Goal: Task Accomplishment & Management: Manage account settings

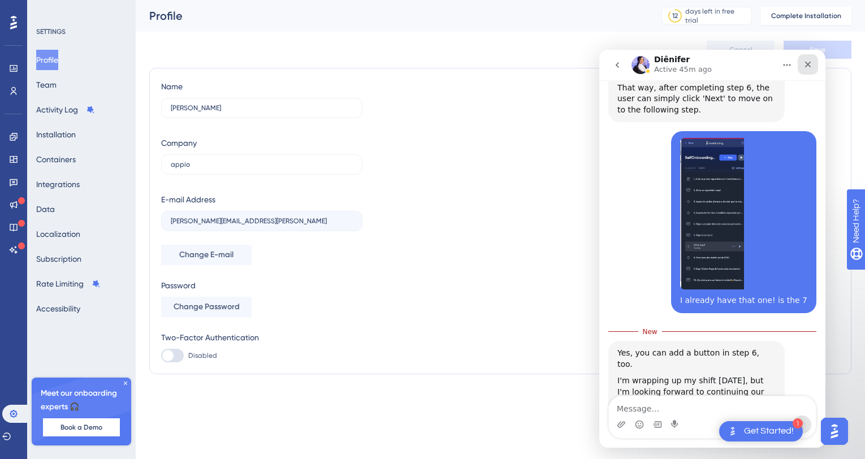
click at [811, 61] on icon "Close" at bounding box center [808, 64] width 9 height 9
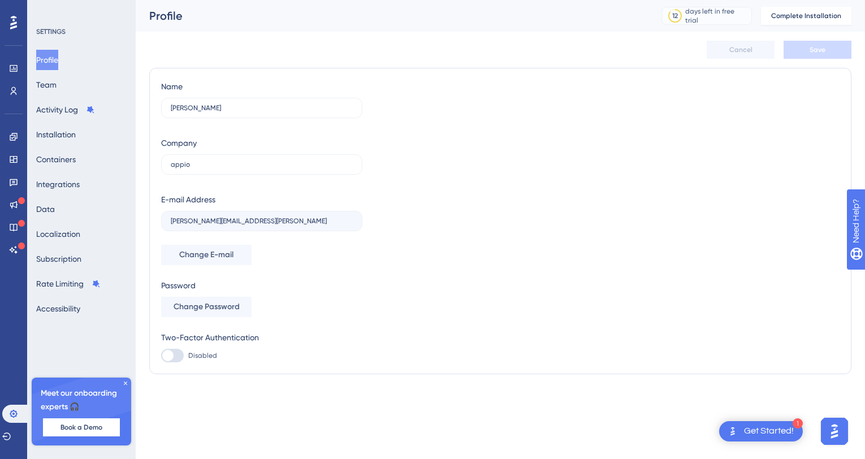
scroll to position [2079, 0]
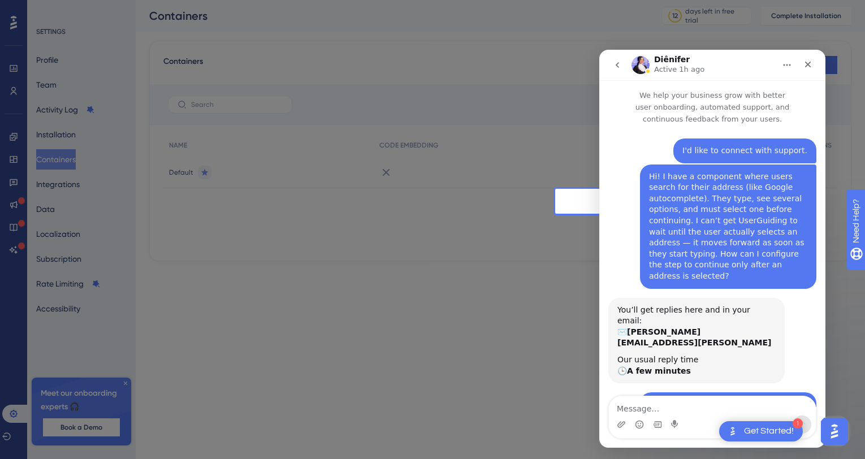
scroll to position [2, 0]
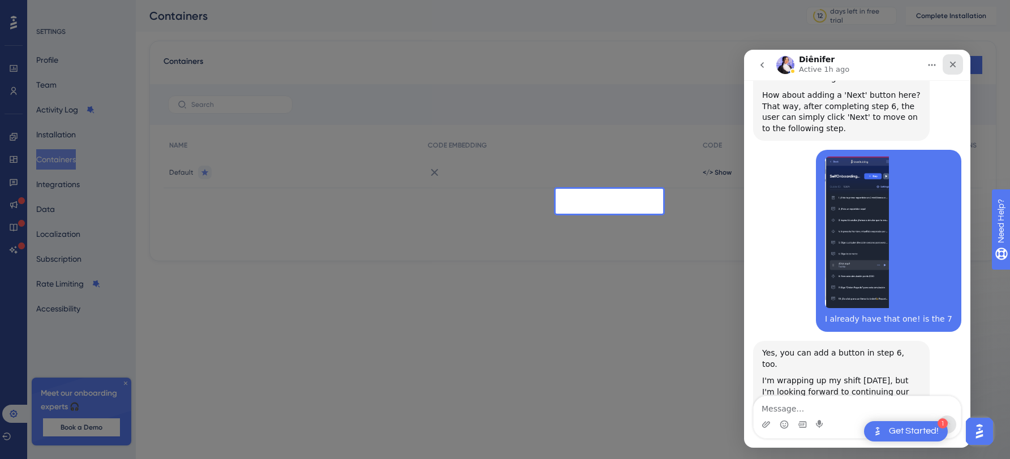
click at [865, 62] on div "Close" at bounding box center [952, 64] width 20 height 20
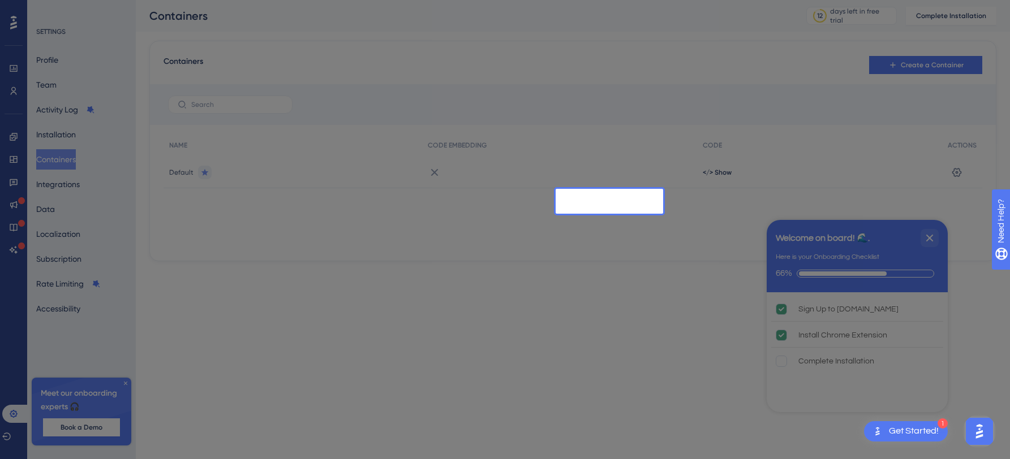
click at [727, 84] on div at bounding box center [573, 104] width 846 height 41
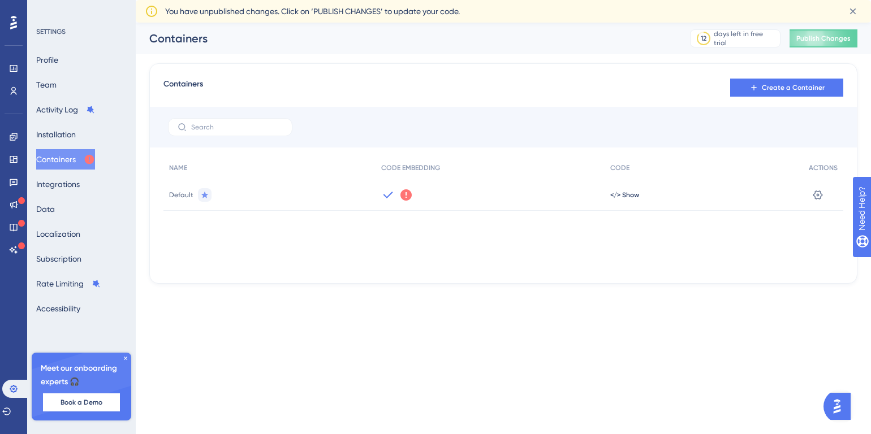
click at [126, 359] on icon at bounding box center [125, 358] width 3 height 3
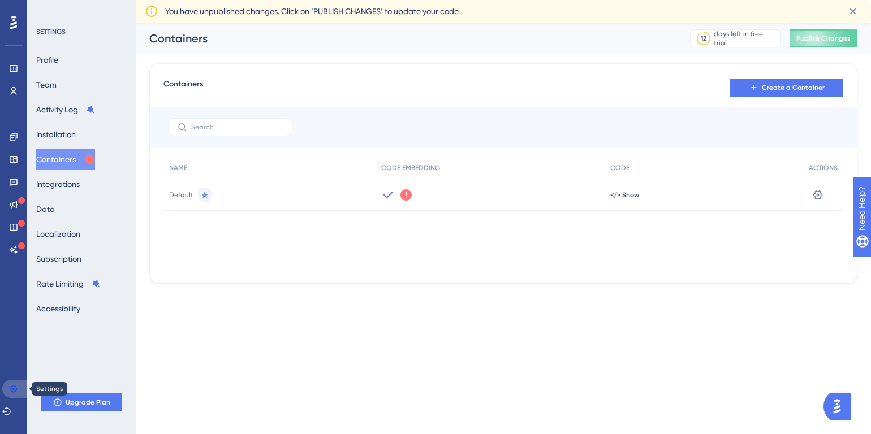
click at [13, 389] on icon at bounding box center [13, 388] width 7 height 7
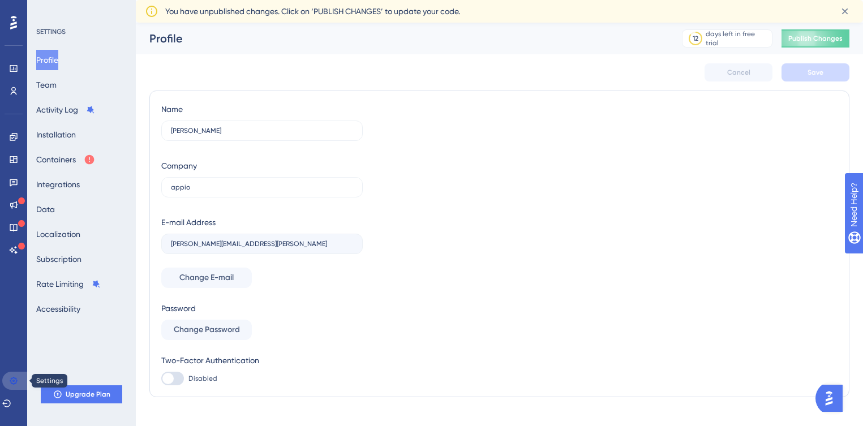
click at [17, 380] on icon at bounding box center [13, 380] width 7 height 7
click at [814, 39] on button "Publish Changes" at bounding box center [815, 38] width 68 height 18
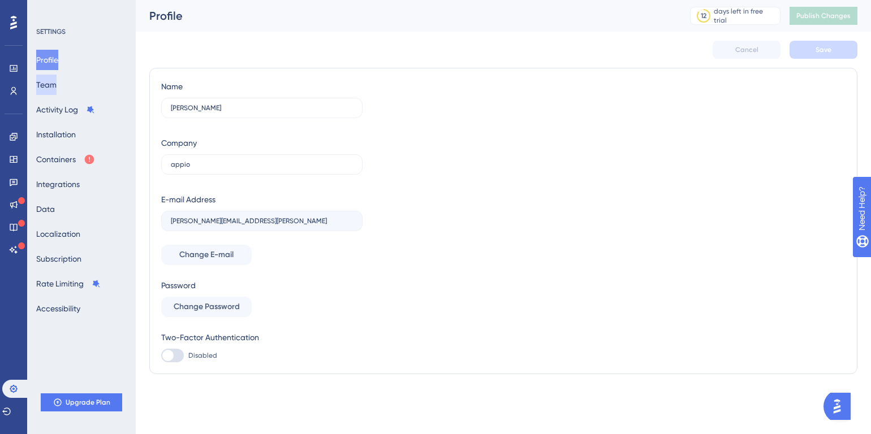
click at [57, 87] on button "Team" at bounding box center [46, 85] width 20 height 20
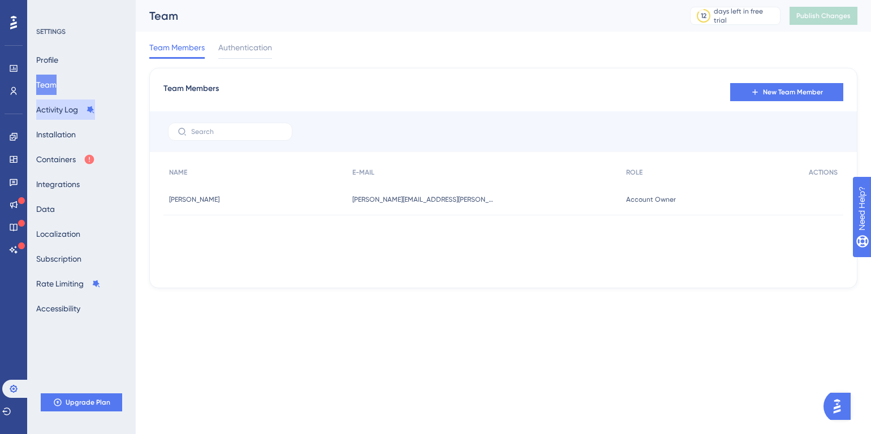
click at [70, 109] on button "Activity Log" at bounding box center [65, 110] width 59 height 20
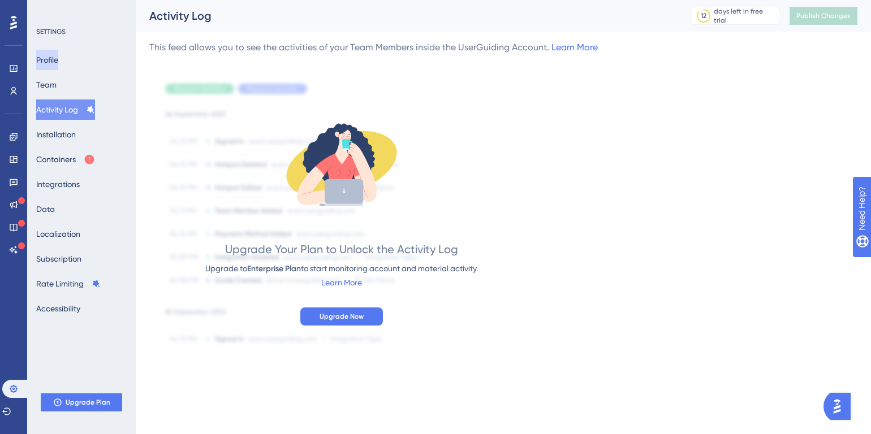
click at [58, 58] on button "Profile" at bounding box center [47, 60] width 22 height 20
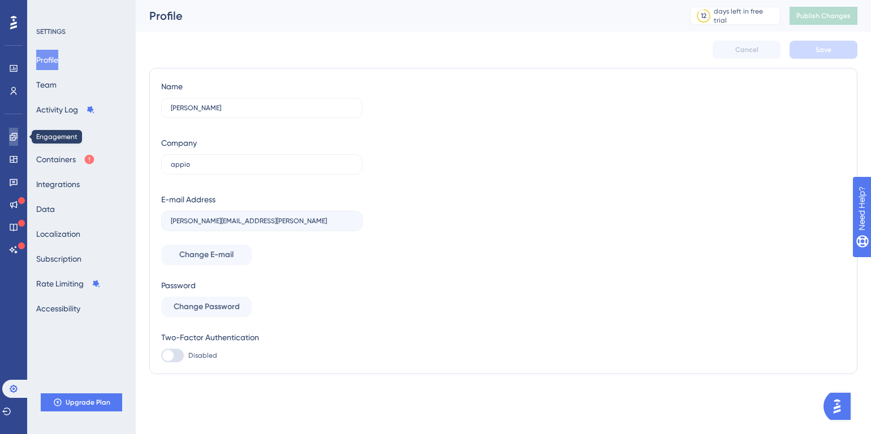
click at [15, 136] on icon at bounding box center [13, 136] width 9 height 9
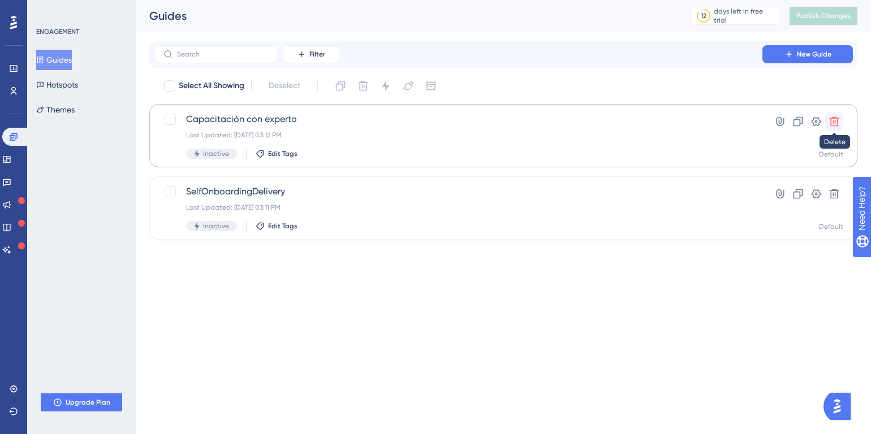
click at [838, 123] on icon at bounding box center [834, 121] width 11 height 11
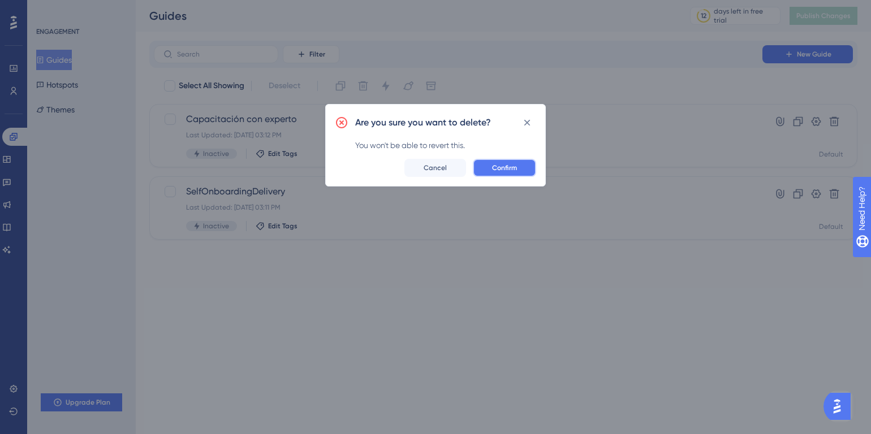
click at [503, 172] on button "Confirm" at bounding box center [504, 168] width 63 height 18
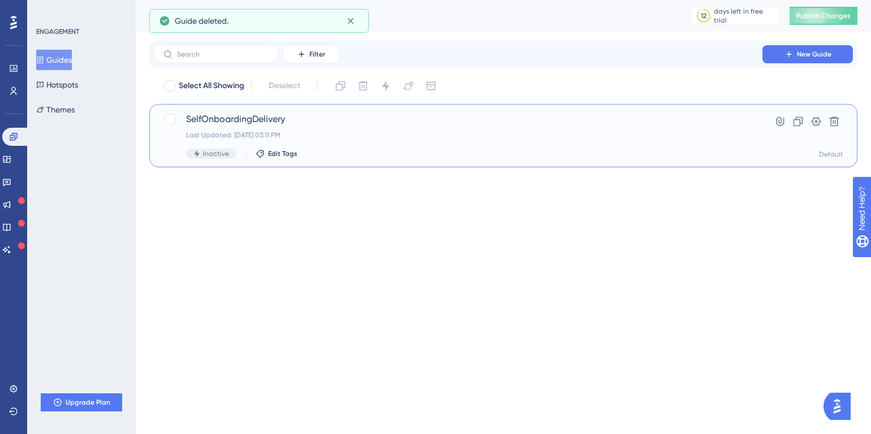
click at [248, 126] on div "SelfOnboardingDelivery Last Updated: Oct 09 2025, 03:11 PM Inactive Edit Tags" at bounding box center [458, 136] width 544 height 46
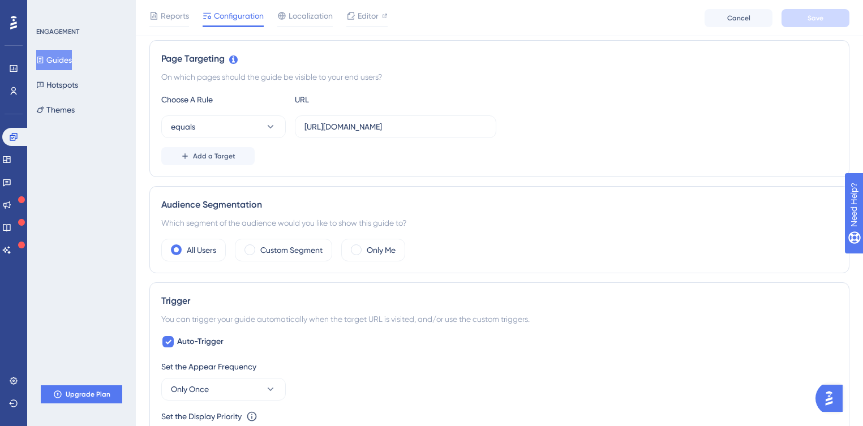
scroll to position [296, 0]
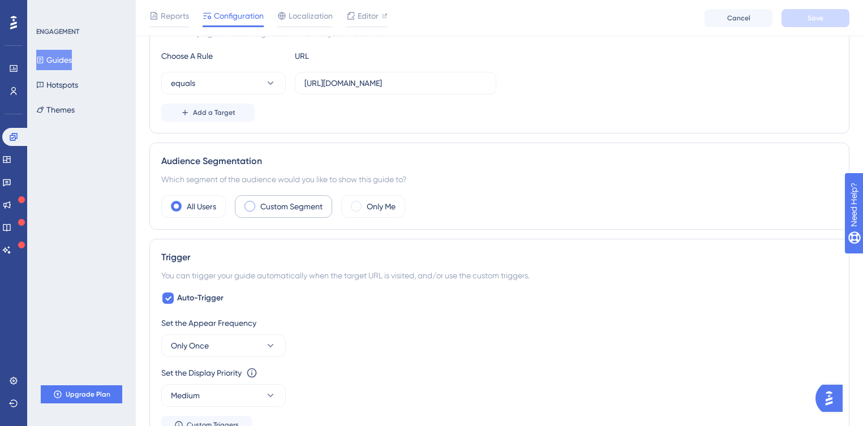
click at [252, 206] on span at bounding box center [249, 206] width 11 height 11
click at [258, 202] on input "radio" at bounding box center [258, 202] width 0 height 0
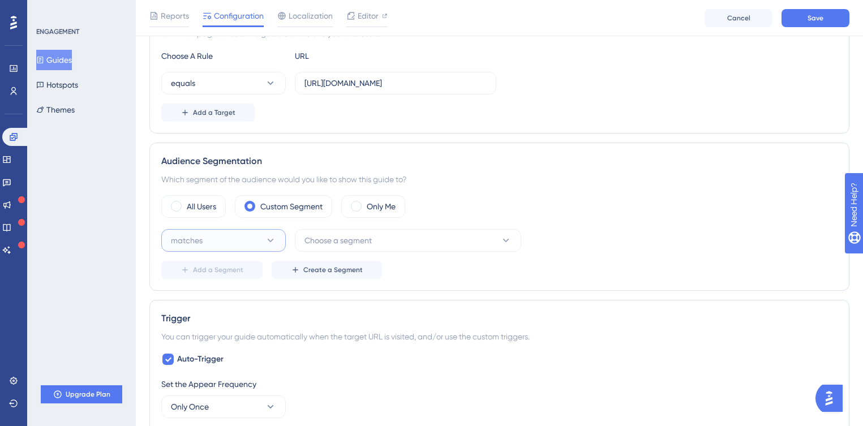
click at [267, 236] on icon at bounding box center [270, 240] width 11 height 11
click at [238, 269] on div "matches matches" at bounding box center [224, 275] width 92 height 23
click at [352, 232] on button "Choose a segment" at bounding box center [408, 240] width 226 height 23
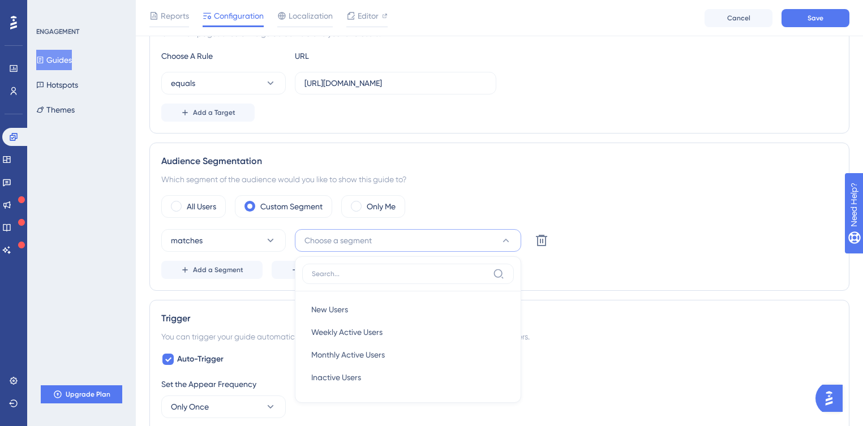
scroll to position [413, 0]
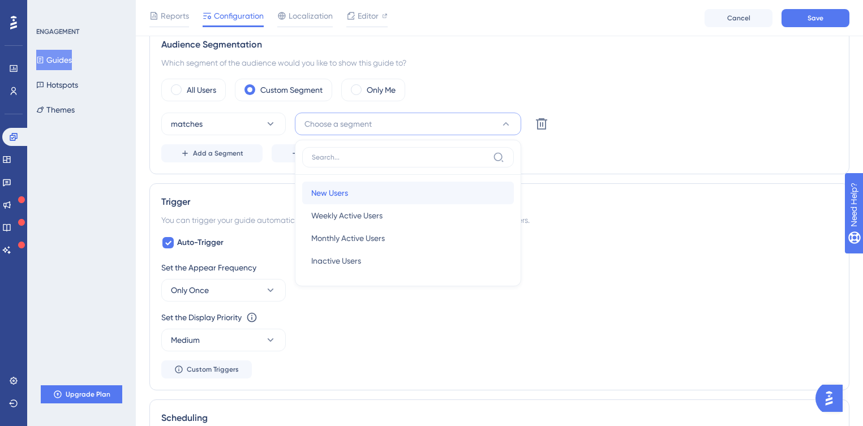
click at [367, 194] on div "New Users New Users" at bounding box center [407, 193] width 193 height 23
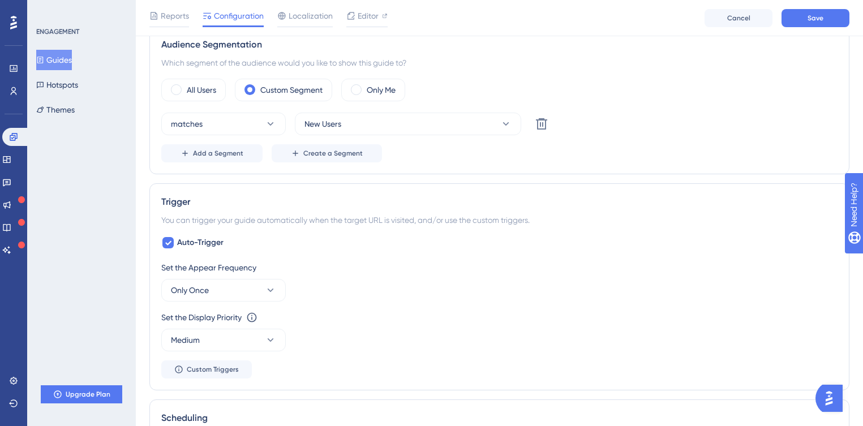
click at [463, 166] on div "Audience Segmentation Which segment of the audience would you like to show this…" at bounding box center [499, 100] width 700 height 148
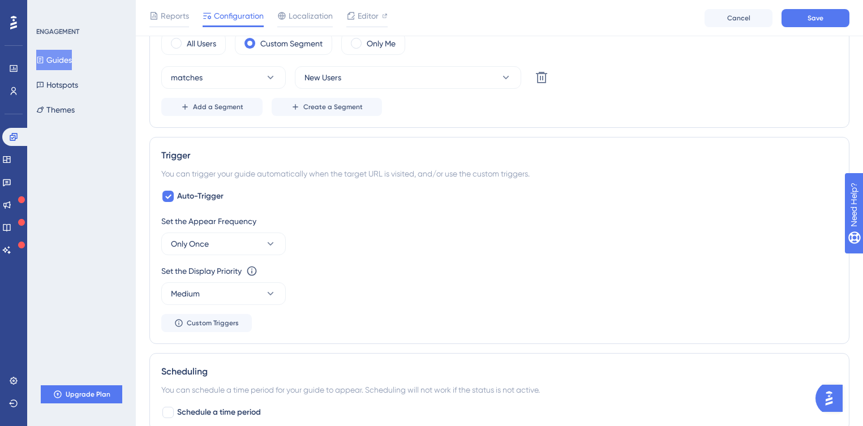
scroll to position [523, 0]
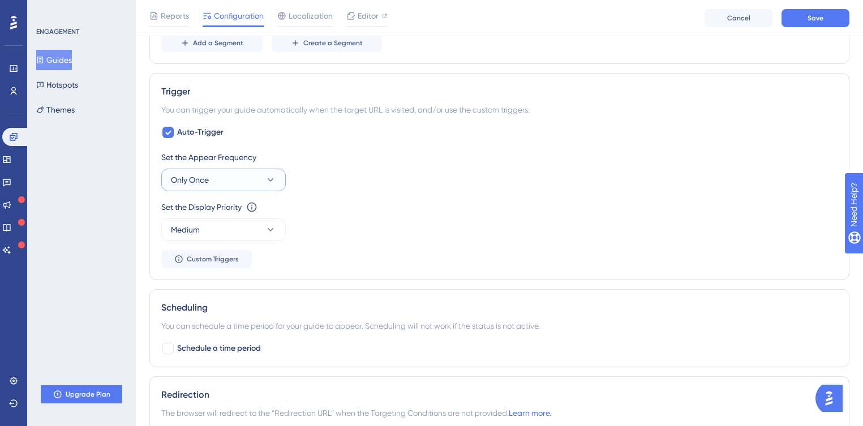
click at [269, 178] on icon at bounding box center [270, 179] width 11 height 11
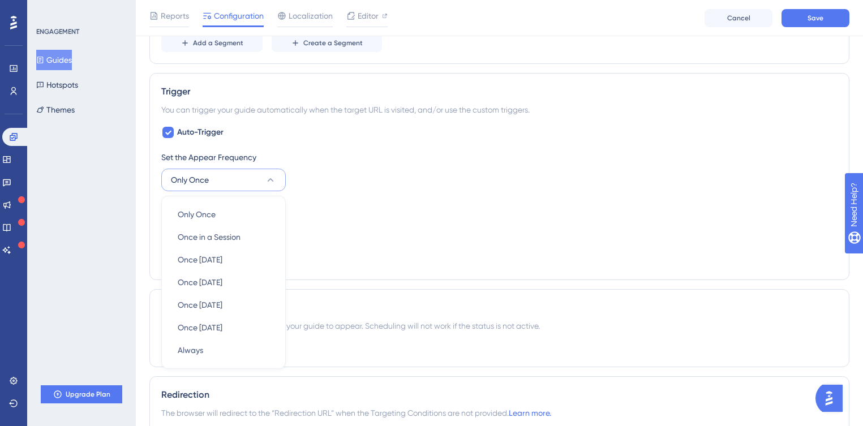
scroll to position [592, 0]
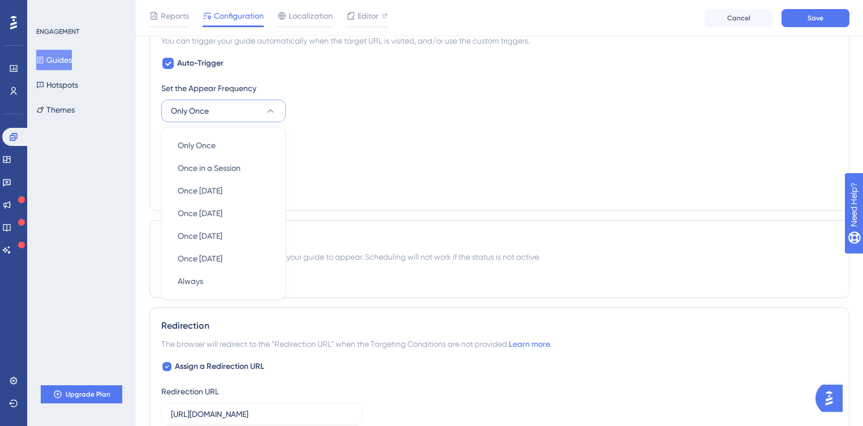
click at [351, 123] on div "Set the Appear Frequency Only Once Only Once Only Once Once in a Session Once i…" at bounding box center [499, 140] width 676 height 118
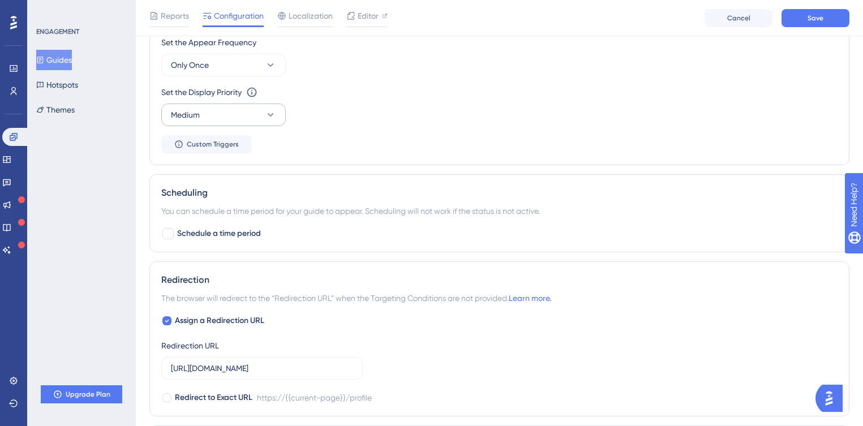
scroll to position [640, 0]
click at [268, 116] on icon at bounding box center [270, 112] width 11 height 11
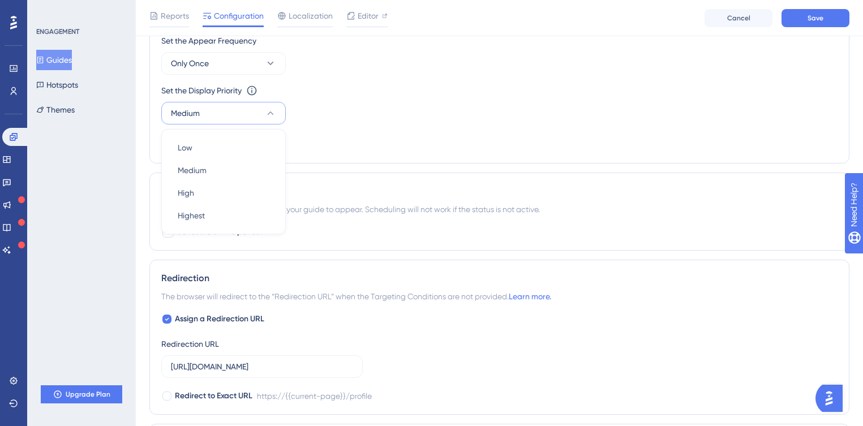
click at [344, 107] on div "Set the Display Priority This option will set the display priority between auto…" at bounding box center [499, 104] width 676 height 41
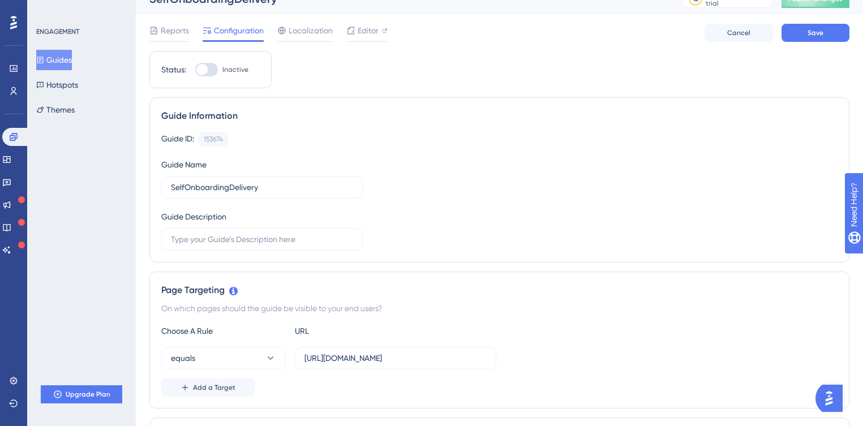
scroll to position [0, 0]
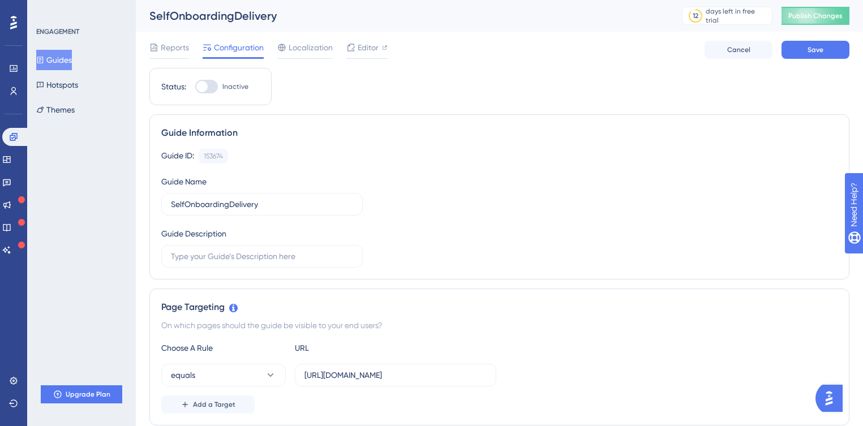
click at [204, 87] on div at bounding box center [201, 86] width 11 height 11
click at [195, 87] on input "Inactive" at bounding box center [195, 87] width 1 height 1
checkbox input "true"
click at [814, 53] on span "Save" at bounding box center [815, 49] width 16 height 9
click at [822, 15] on span "Publish Changes" at bounding box center [815, 15] width 54 height 9
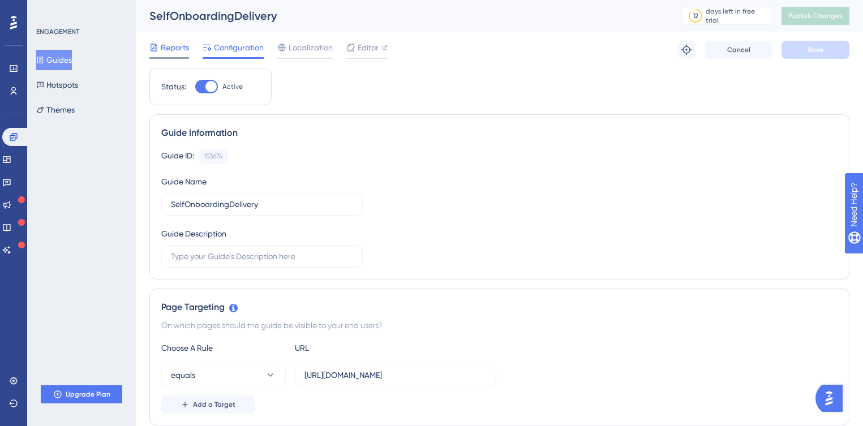
click at [176, 47] on span "Reports" at bounding box center [175, 48] width 28 height 14
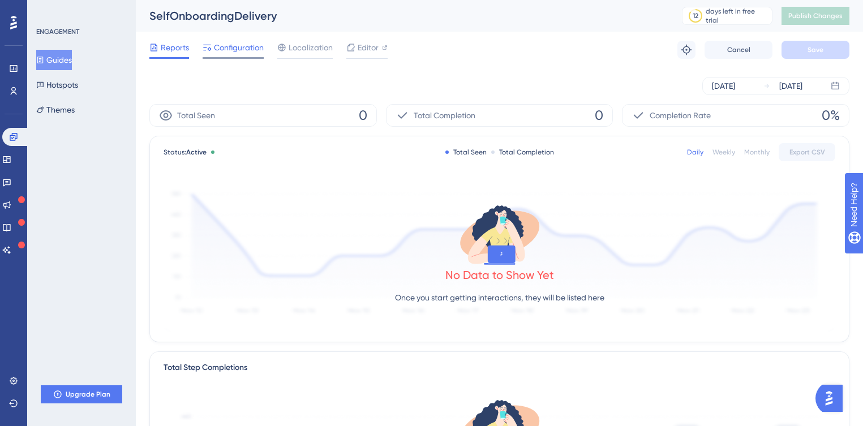
click at [218, 45] on span "Configuration" at bounding box center [239, 48] width 50 height 14
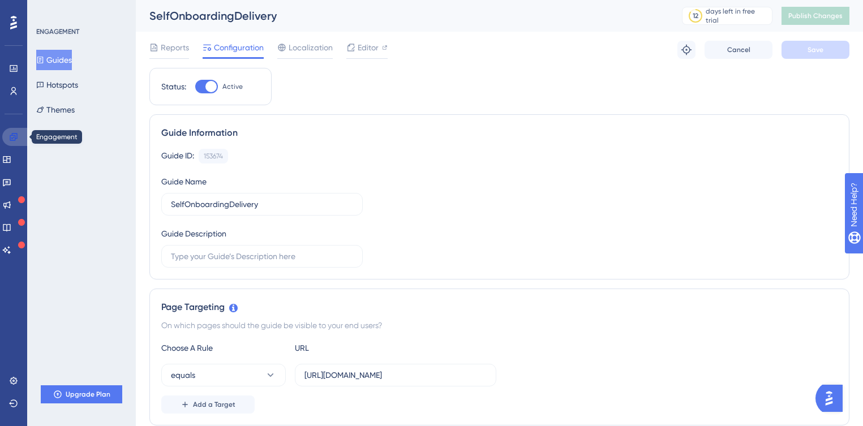
click at [18, 136] on link at bounding box center [15, 137] width 27 height 18
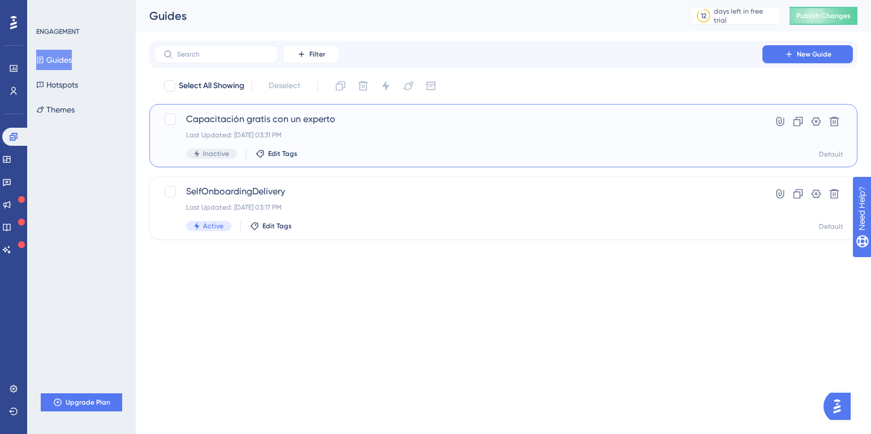
click at [343, 130] on div "Capacitación gratis con un experto Last Updated: Oct 09 2025, 03:31 PM Inactive…" at bounding box center [458, 136] width 544 height 46
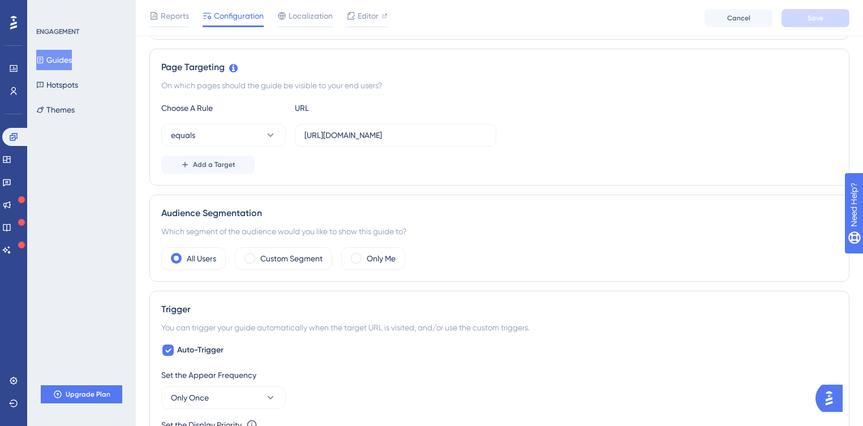
scroll to position [246, 0]
click at [251, 258] on span at bounding box center [249, 256] width 11 height 11
click at [258, 253] on input "radio" at bounding box center [258, 253] width 0 height 0
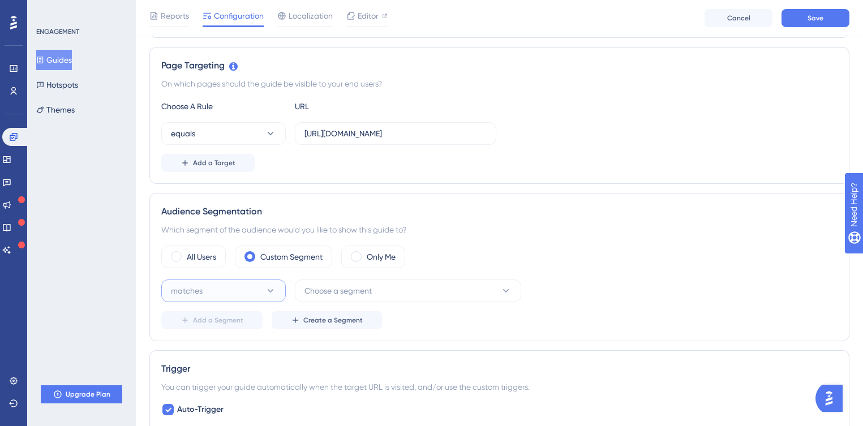
click at [256, 285] on button "matches" at bounding box center [223, 290] width 124 height 23
click at [238, 326] on div "matches matches" at bounding box center [224, 325] width 92 height 23
click at [351, 290] on span "Choose a segment" at bounding box center [337, 291] width 67 height 14
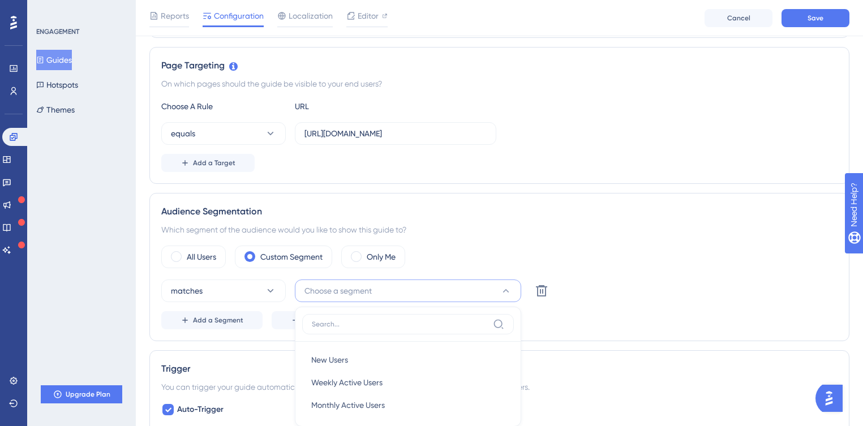
scroll to position [399, 0]
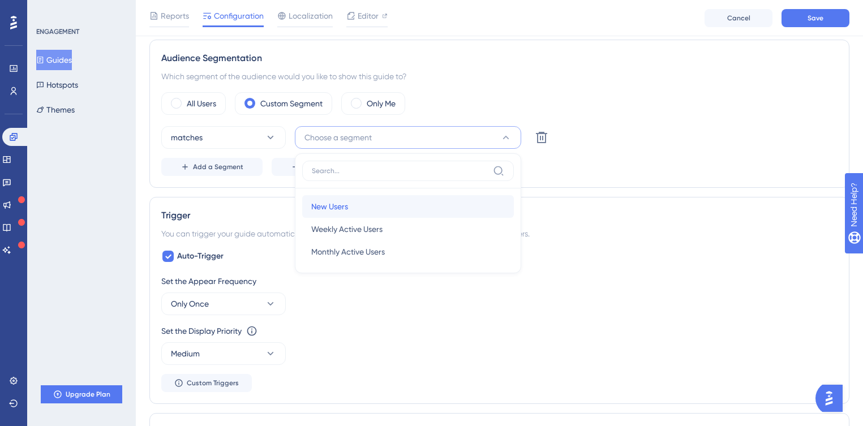
click at [357, 201] on div "New Users New Users" at bounding box center [407, 206] width 193 height 23
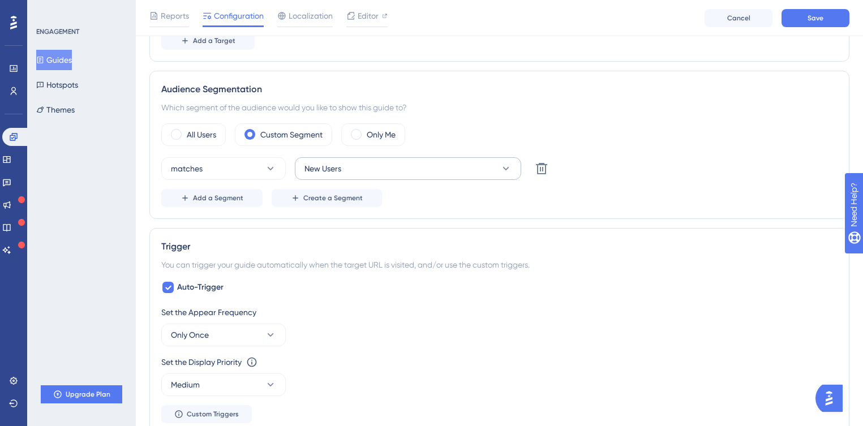
scroll to position [402, 0]
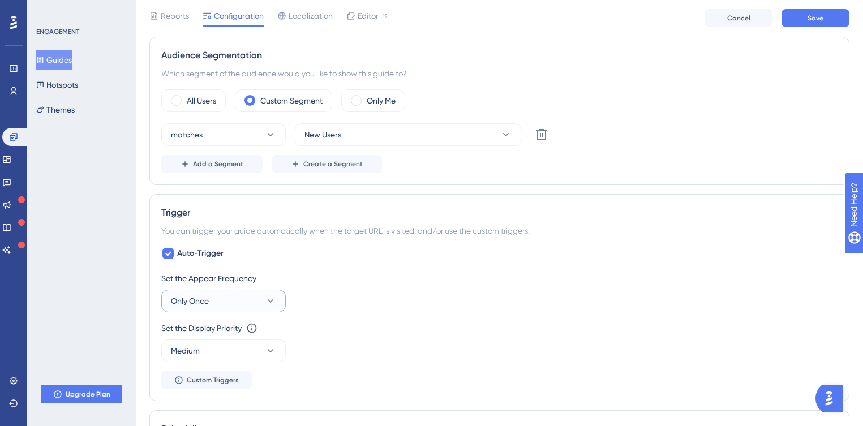
click at [279, 297] on button "Only Once" at bounding box center [223, 301] width 124 height 23
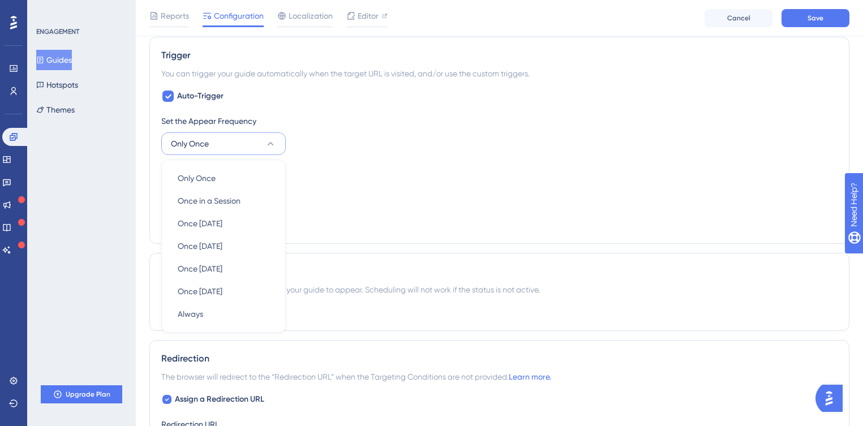
scroll to position [546, 0]
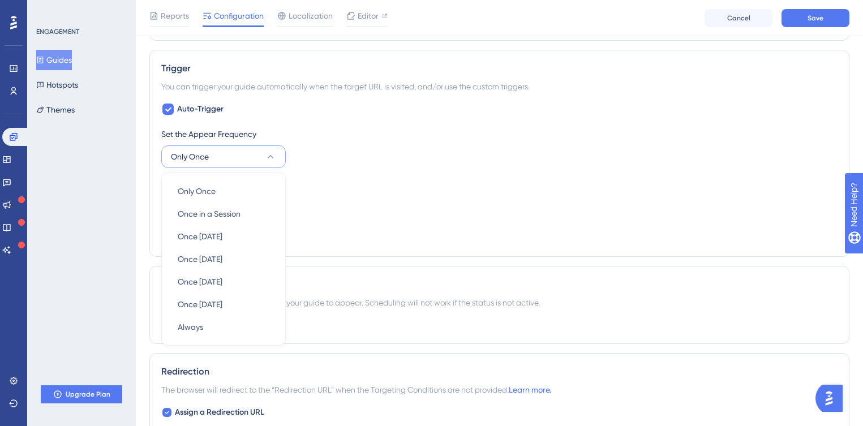
click at [313, 156] on div "Set the Appear Frequency Only Once Only Once Only Once Once in a Session Once i…" at bounding box center [499, 147] width 676 height 41
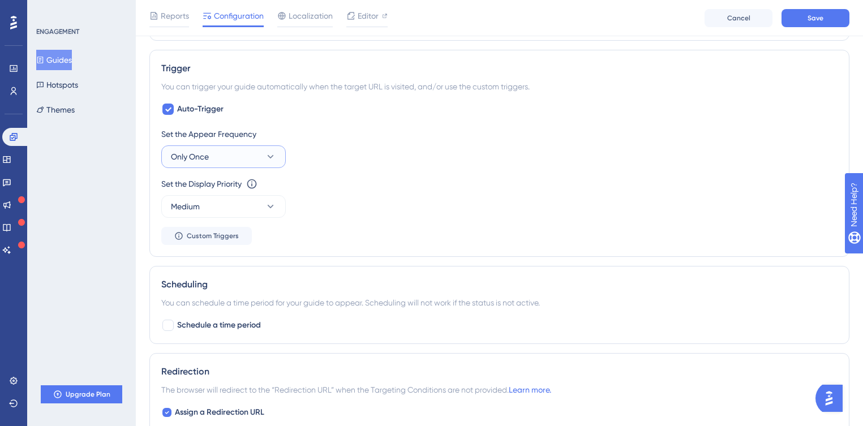
click at [273, 155] on icon at bounding box center [271, 156] width 6 height 3
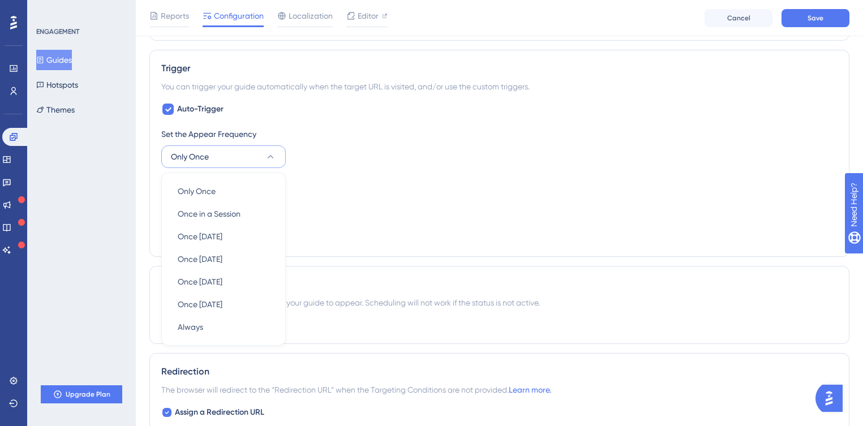
scroll to position [592, 0]
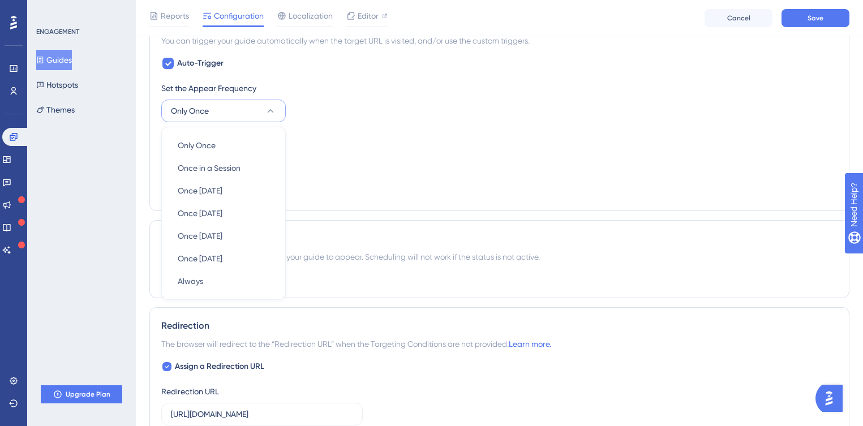
click at [322, 128] on div "Set the Appear Frequency Only Once Only Once Only Once Once in a Session Once i…" at bounding box center [499, 140] width 676 height 118
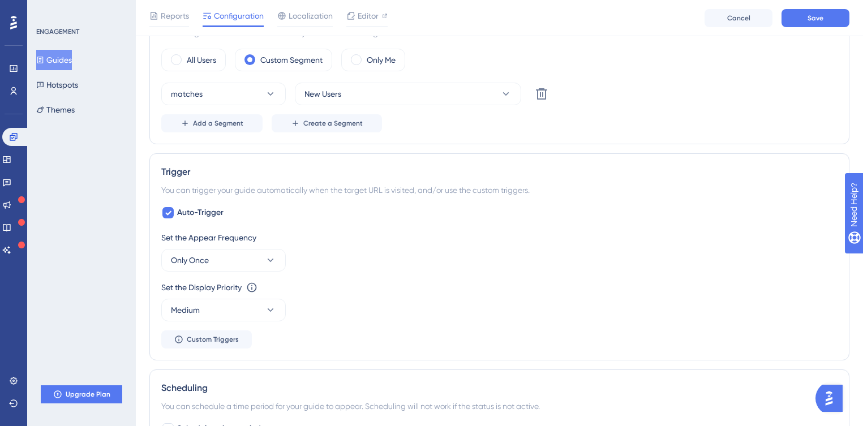
scroll to position [443, 0]
click at [265, 252] on button "Only Once" at bounding box center [223, 259] width 124 height 23
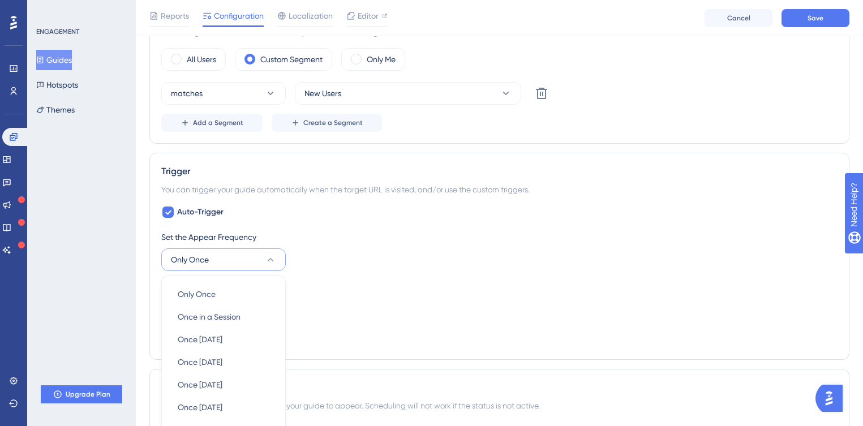
scroll to position [592, 0]
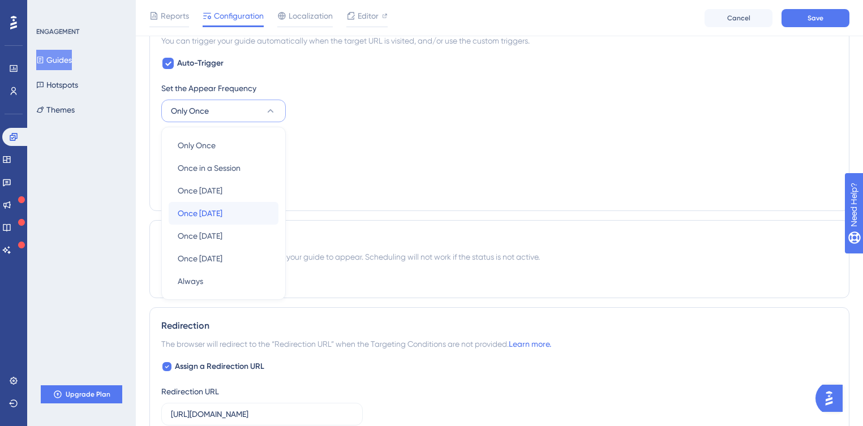
click at [236, 206] on div "Once in 7 days Once in 7 days" at bounding box center [224, 213] width 92 height 23
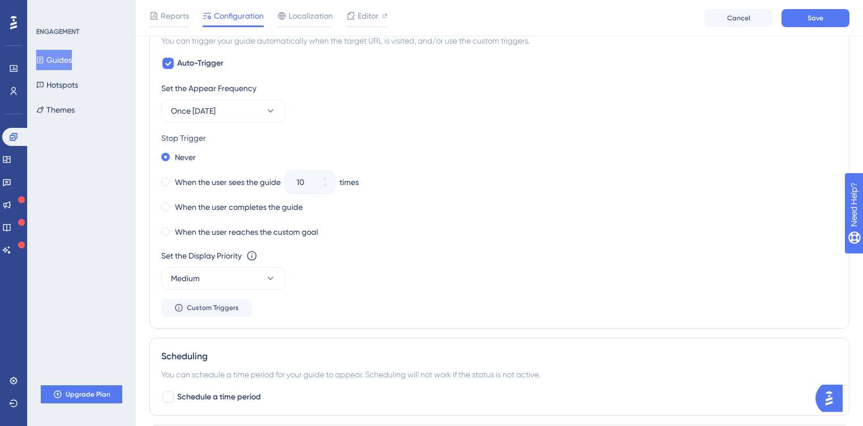
scroll to position [544, 0]
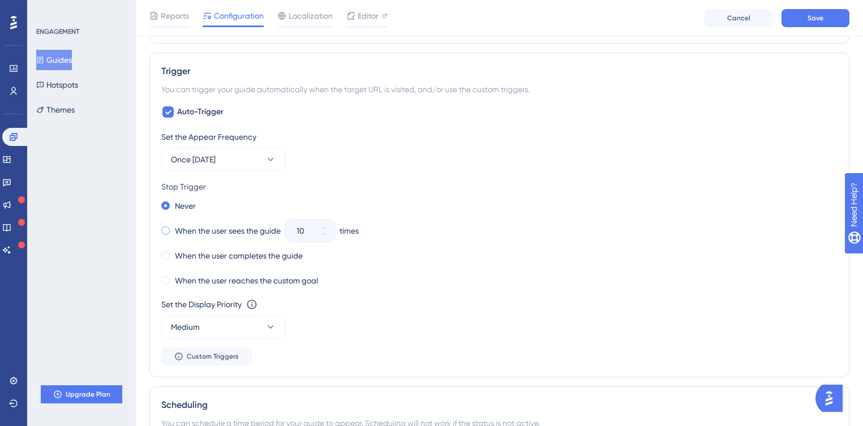
click at [167, 230] on span at bounding box center [165, 230] width 8 height 8
click at [173, 228] on input "radio" at bounding box center [173, 228] width 0 height 0
click at [330, 237] on button "10" at bounding box center [324, 236] width 20 height 11
click at [330, 237] on button "9" at bounding box center [324, 236] width 20 height 11
click at [330, 237] on button "8" at bounding box center [324, 236] width 20 height 11
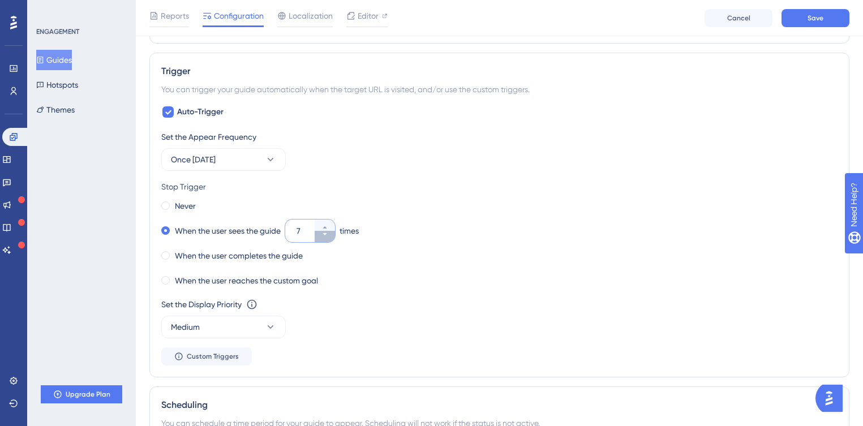
click at [330, 237] on button "7" at bounding box center [324, 236] width 20 height 11
click at [330, 237] on button "6" at bounding box center [324, 236] width 20 height 11
type input "5"
click at [162, 255] on span at bounding box center [165, 255] width 8 height 8
click at [173, 253] on input "radio" at bounding box center [173, 253] width 0 height 0
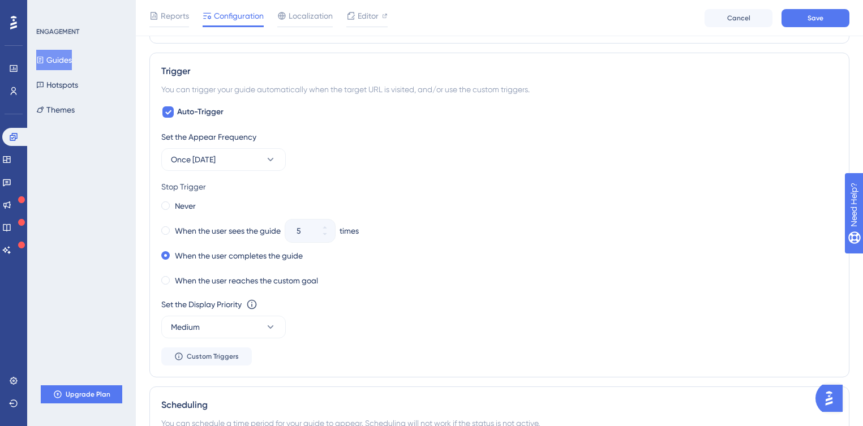
scroll to position [561, 0]
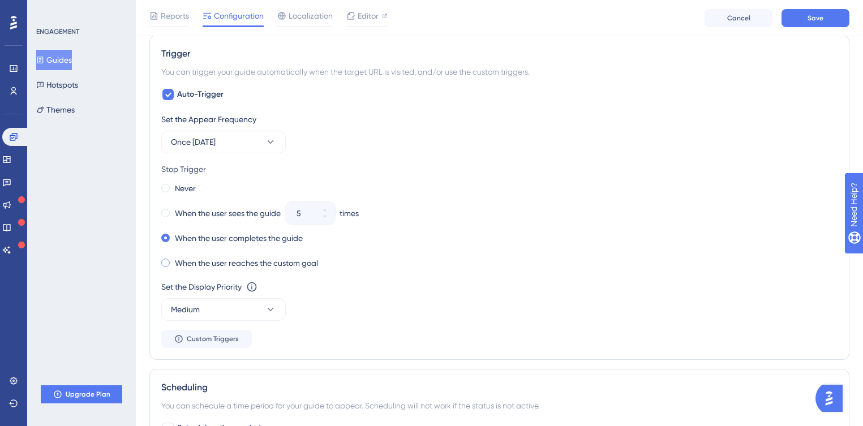
click at [166, 265] on span at bounding box center [165, 262] width 8 height 8
click at [173, 260] on input "radio" at bounding box center [173, 260] width 0 height 0
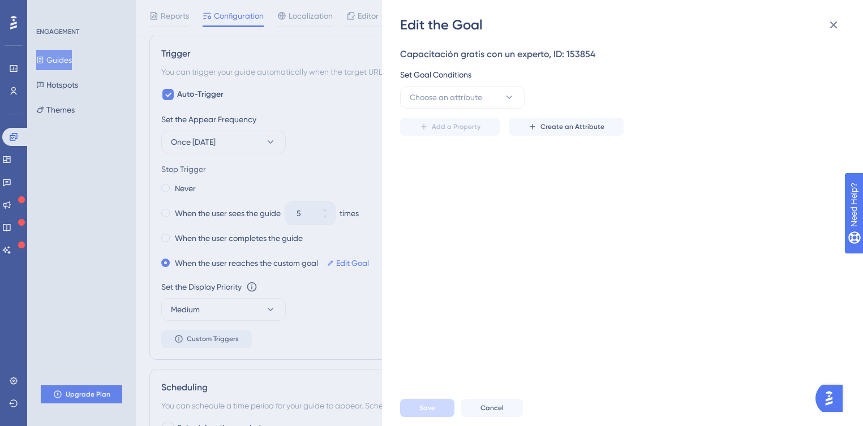
click at [163, 235] on div "Edit the Goal Capacitación gratis con un experto, ID: 153854 Set Goal Condition…" at bounding box center [431, 213] width 863 height 426
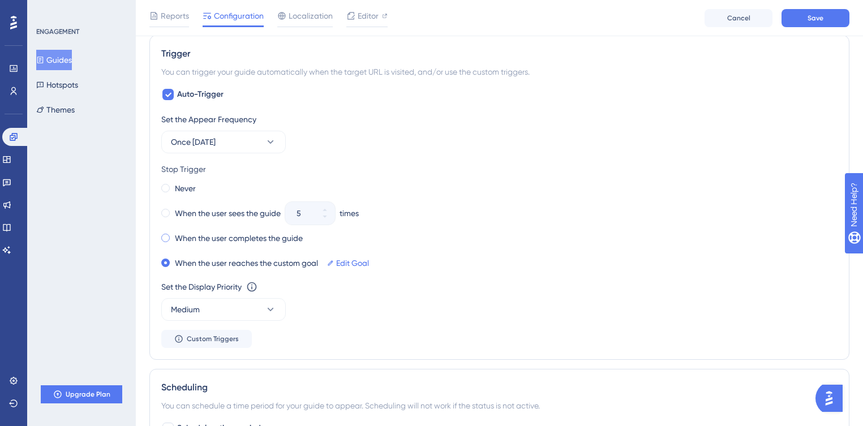
click at [165, 236] on span at bounding box center [165, 238] width 8 height 8
click at [173, 235] on input "radio" at bounding box center [173, 235] width 0 height 0
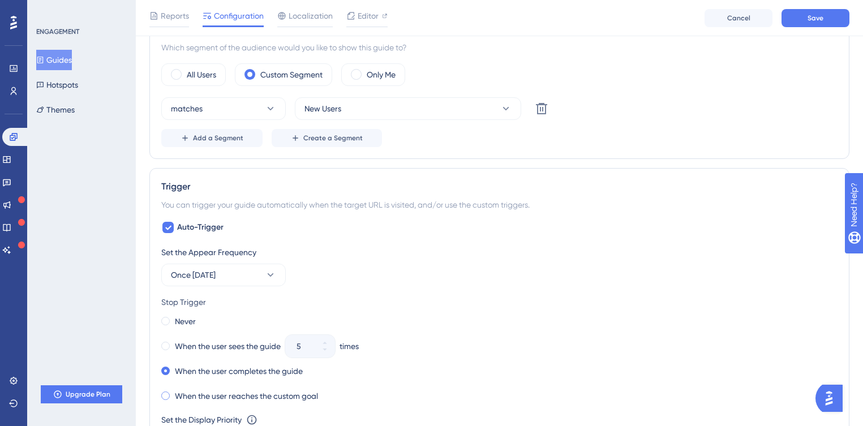
scroll to position [430, 0]
click at [265, 270] on icon at bounding box center [270, 272] width 11 height 11
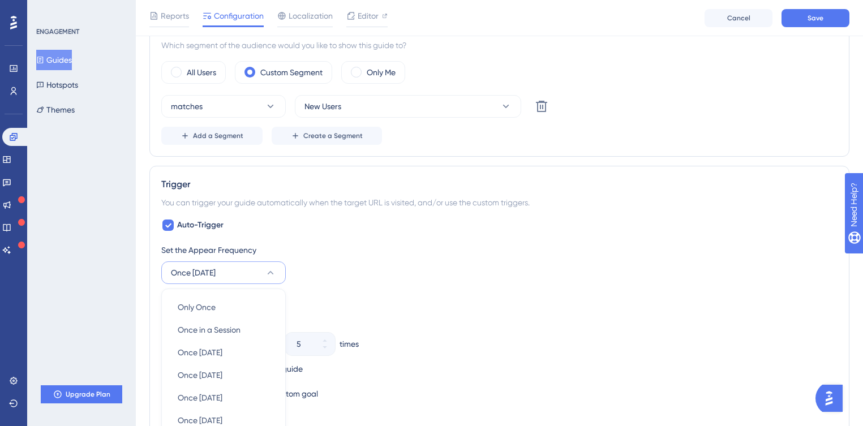
scroll to position [592, 0]
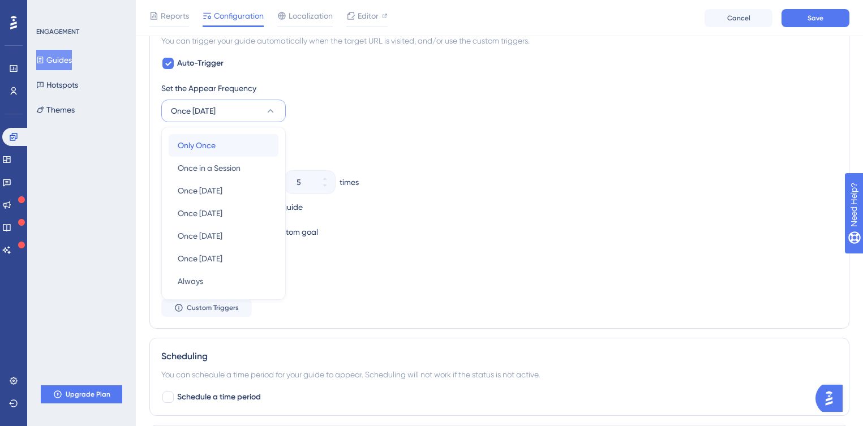
click at [219, 145] on div "Only Once Only Once" at bounding box center [224, 145] width 92 height 23
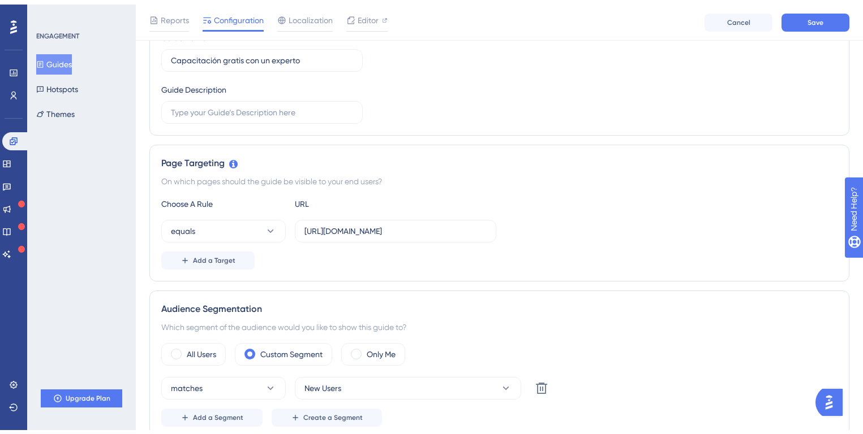
scroll to position [0, 0]
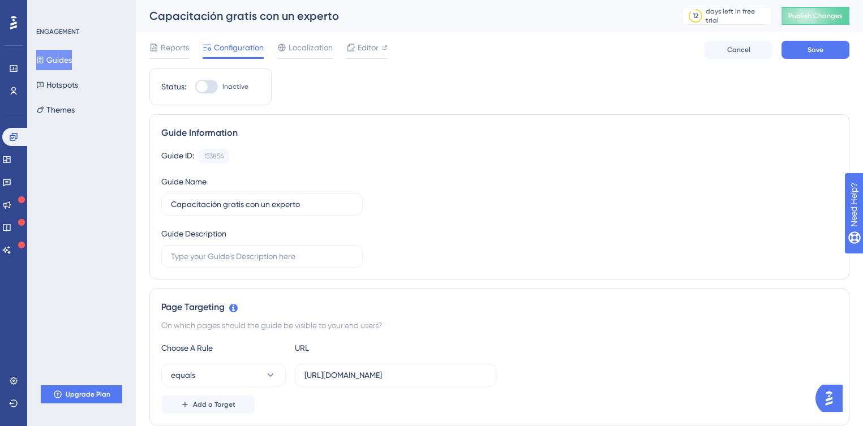
click at [200, 85] on div at bounding box center [201, 86] width 11 height 11
click at [195, 87] on input "Inactive" at bounding box center [195, 87] width 1 height 1
checkbox input "true"
click at [827, 50] on button "Save" at bounding box center [815, 50] width 68 height 18
click at [816, 15] on span "Publish Changes" at bounding box center [815, 15] width 54 height 9
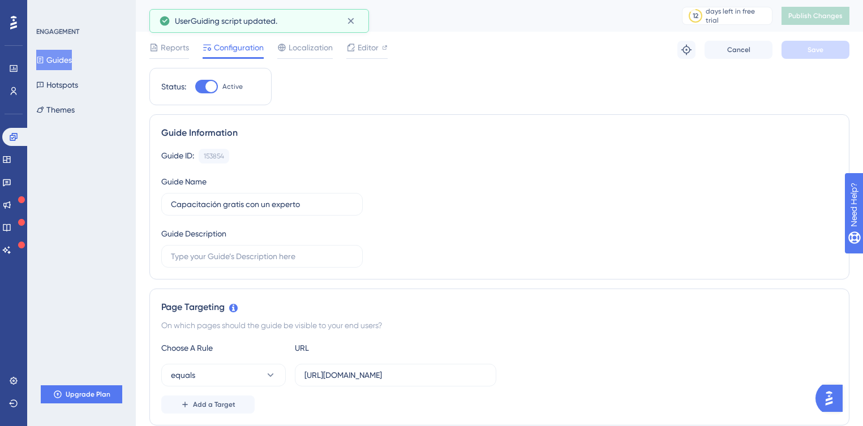
click at [62, 58] on button "Guides" at bounding box center [54, 60] width 36 height 20
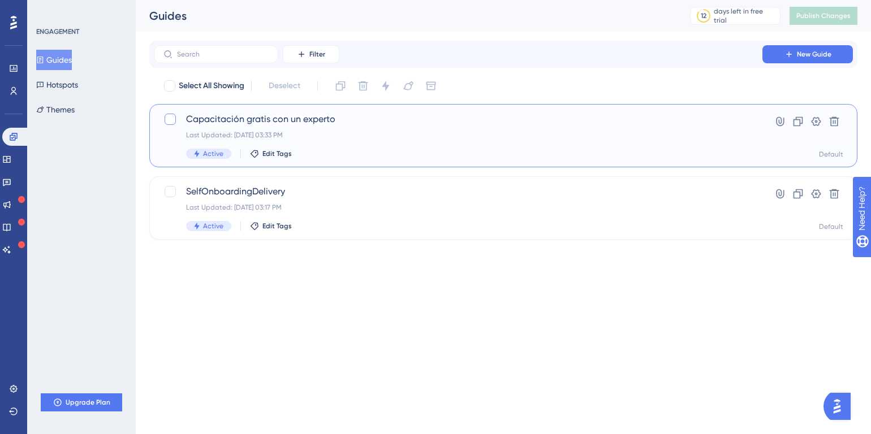
click at [175, 120] on div at bounding box center [170, 119] width 11 height 11
click at [173, 120] on icon at bounding box center [170, 119] width 7 height 9
checkbox input "false"
click at [372, 0] on html "Performance Users Engagement Widgets Feedback Product Updates Knowledge Base AI…" at bounding box center [435, 0] width 871 height 0
click at [12, 68] on icon at bounding box center [13, 68] width 9 height 9
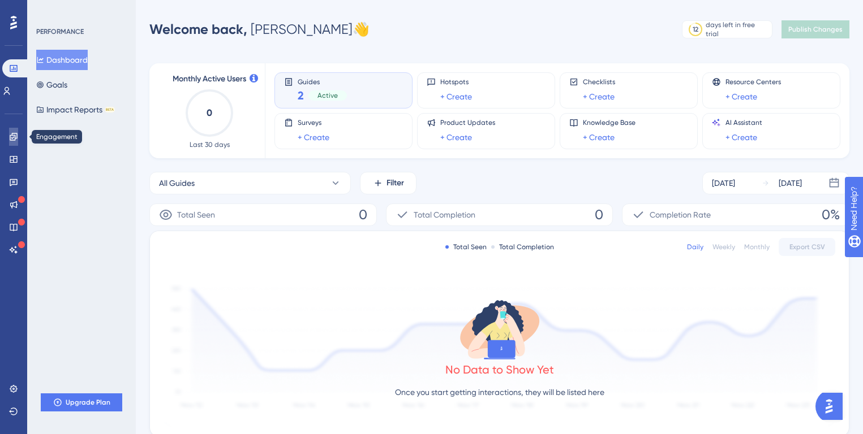
click at [16, 140] on icon at bounding box center [13, 136] width 9 height 9
